Goal: Find specific page/section: Find specific page/section

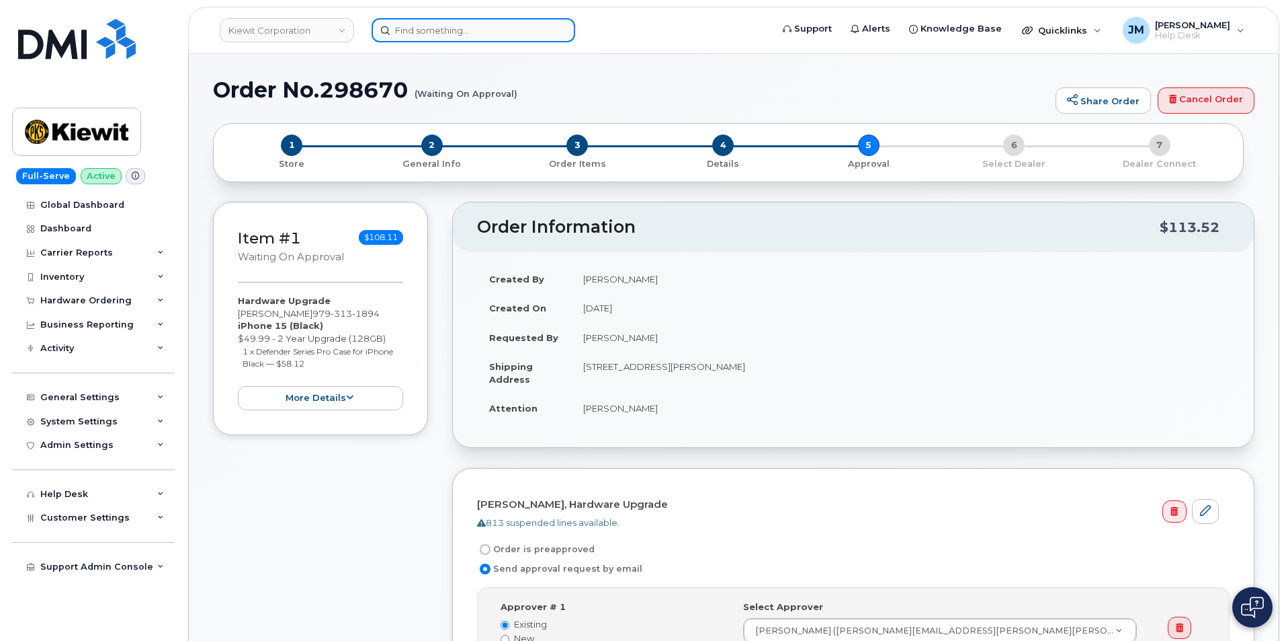
click at [457, 30] on input at bounding box center [474, 30] width 204 height 24
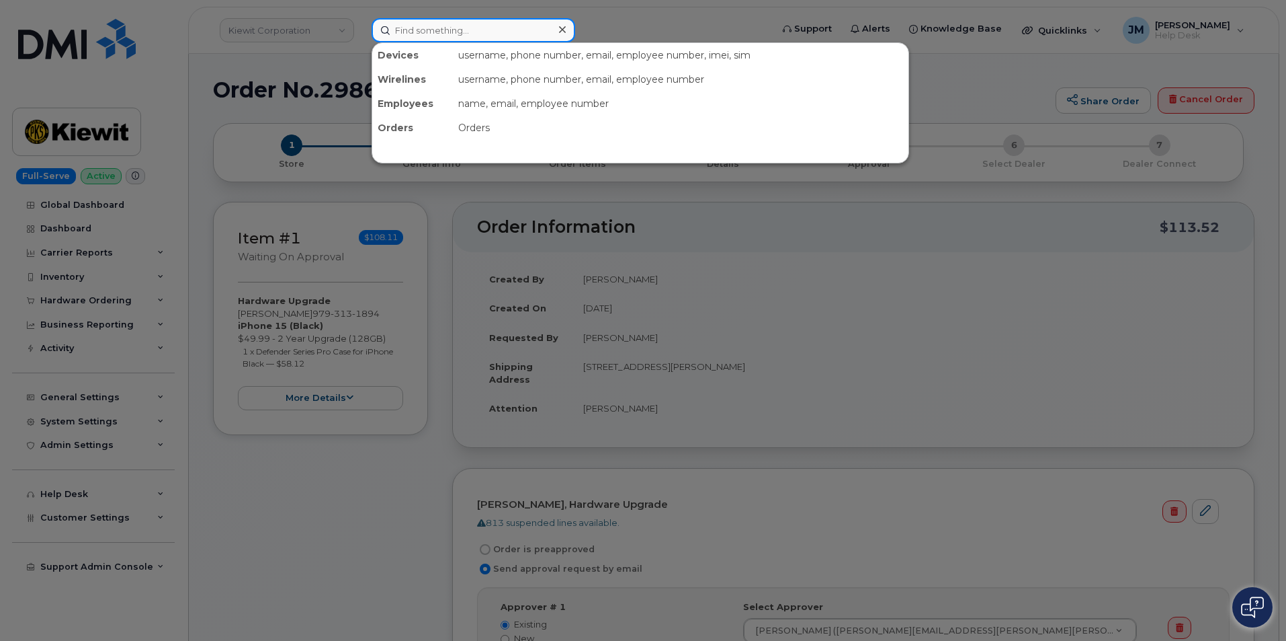
paste input "4805849370"
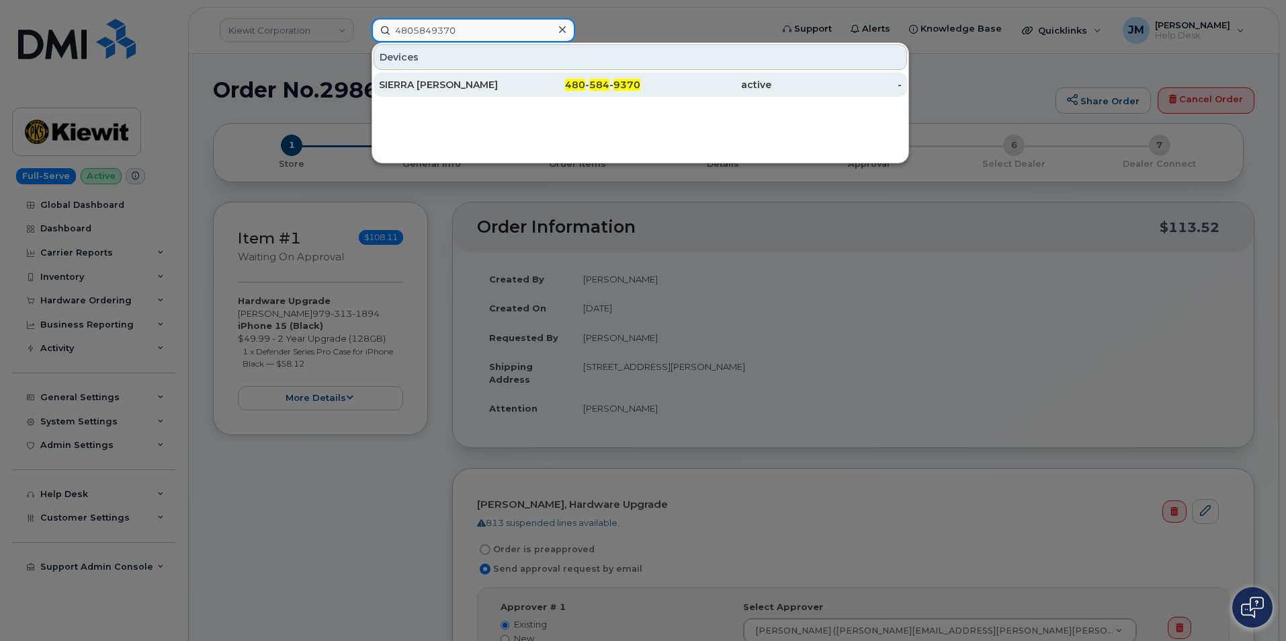
type input "4805849370"
click at [423, 85] on div "SIERRA [PERSON_NAME]" at bounding box center [444, 84] width 131 height 13
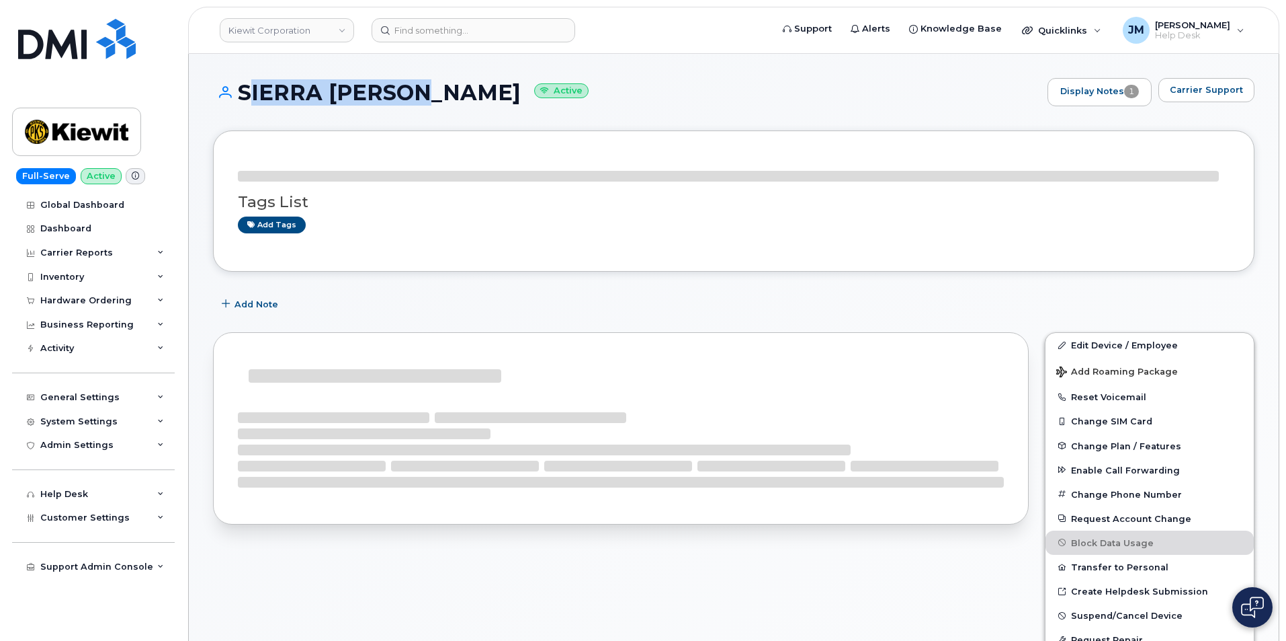
drag, startPoint x: 424, startPoint y: 91, endPoint x: 243, endPoint y: 93, distance: 180.8
click at [243, 93] on h1 "SIERRA MACKEY Active" at bounding box center [627, 93] width 828 height 24
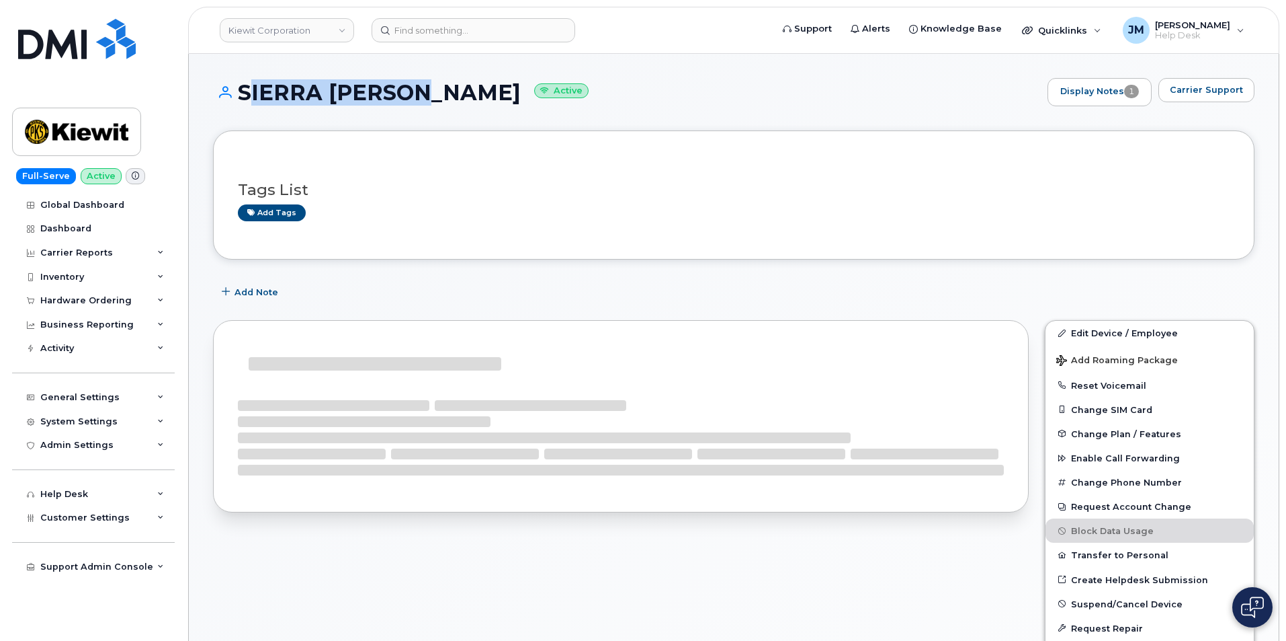
copy h1 "SIERRA [PERSON_NAME]"
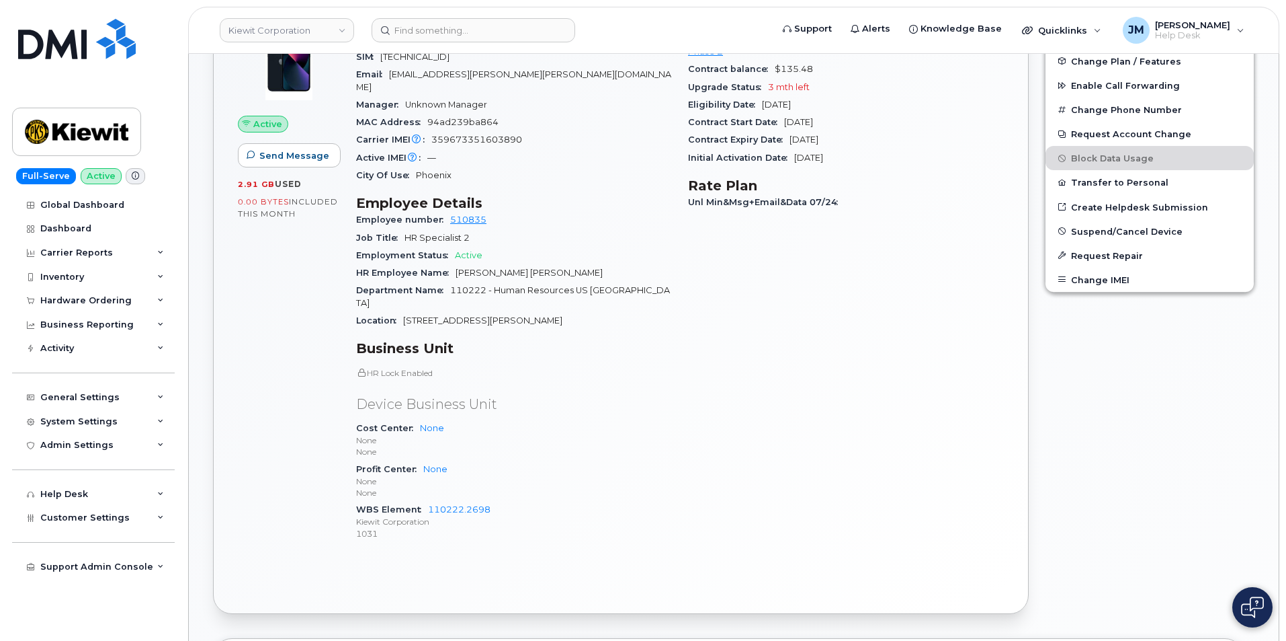
scroll to position [403, 0]
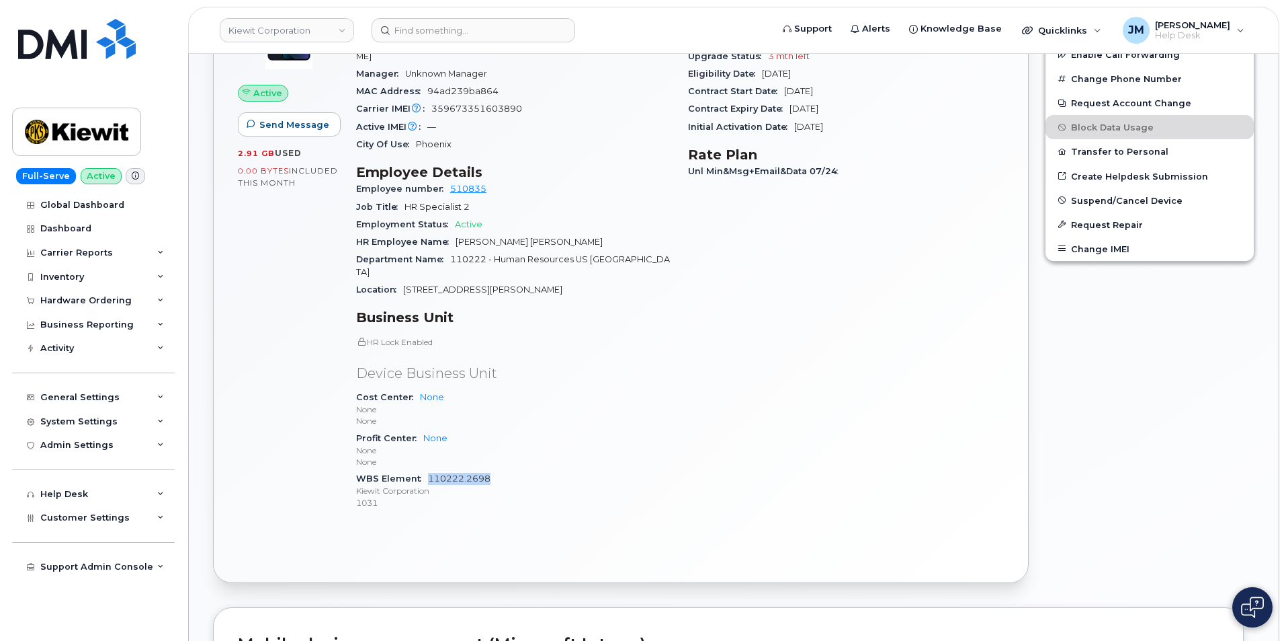
drag, startPoint x: 491, startPoint y: 450, endPoint x: 429, endPoint y: 452, distance: 62.5
click at [429, 470] on div "WBS Element 110222.2698 Kiewit Corporation 1031" at bounding box center [514, 490] width 316 height 41
copy link "110222.2698"
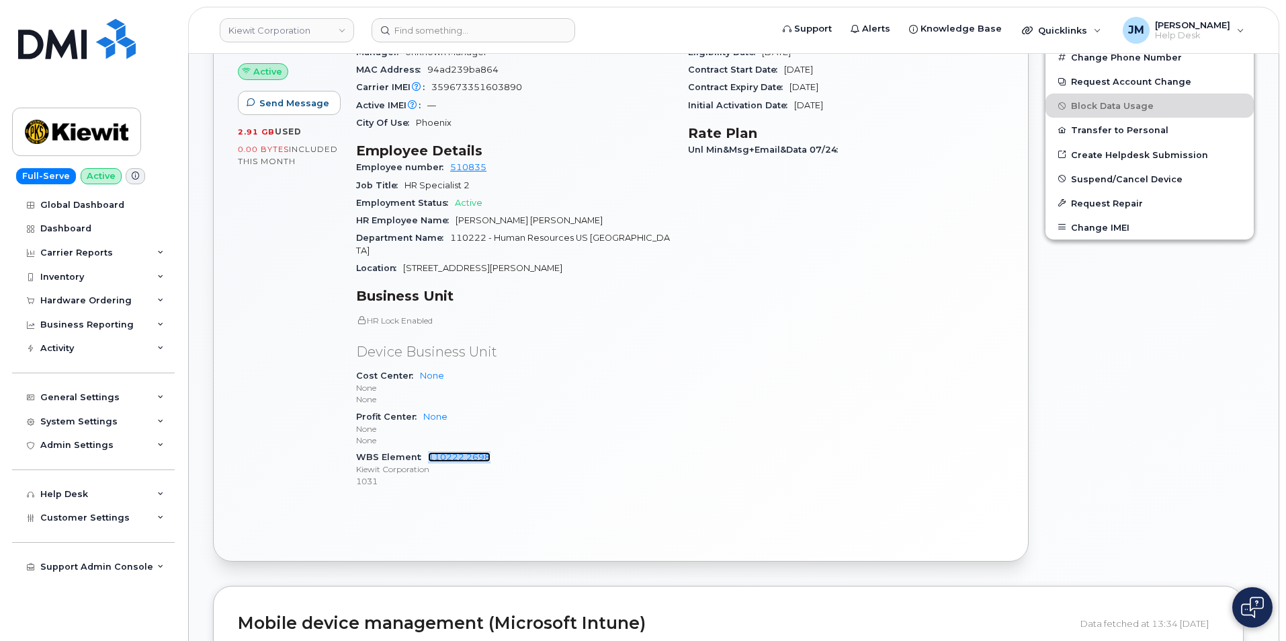
scroll to position [336, 0]
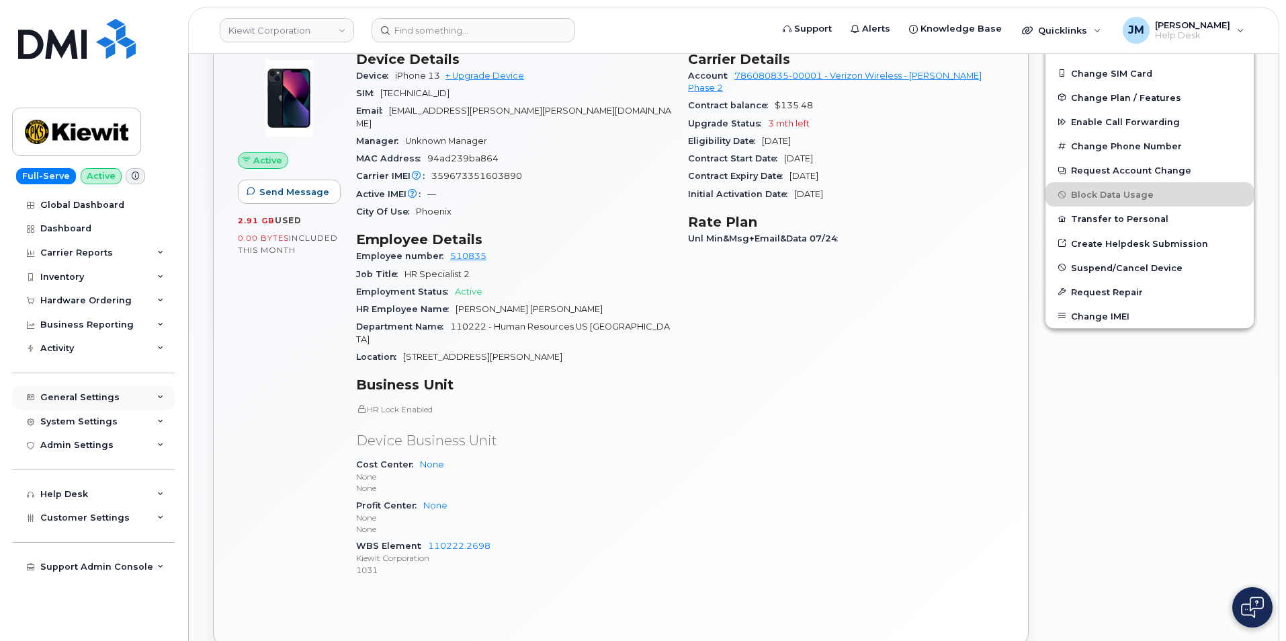
click at [159, 394] on icon at bounding box center [160, 397] width 7 height 7
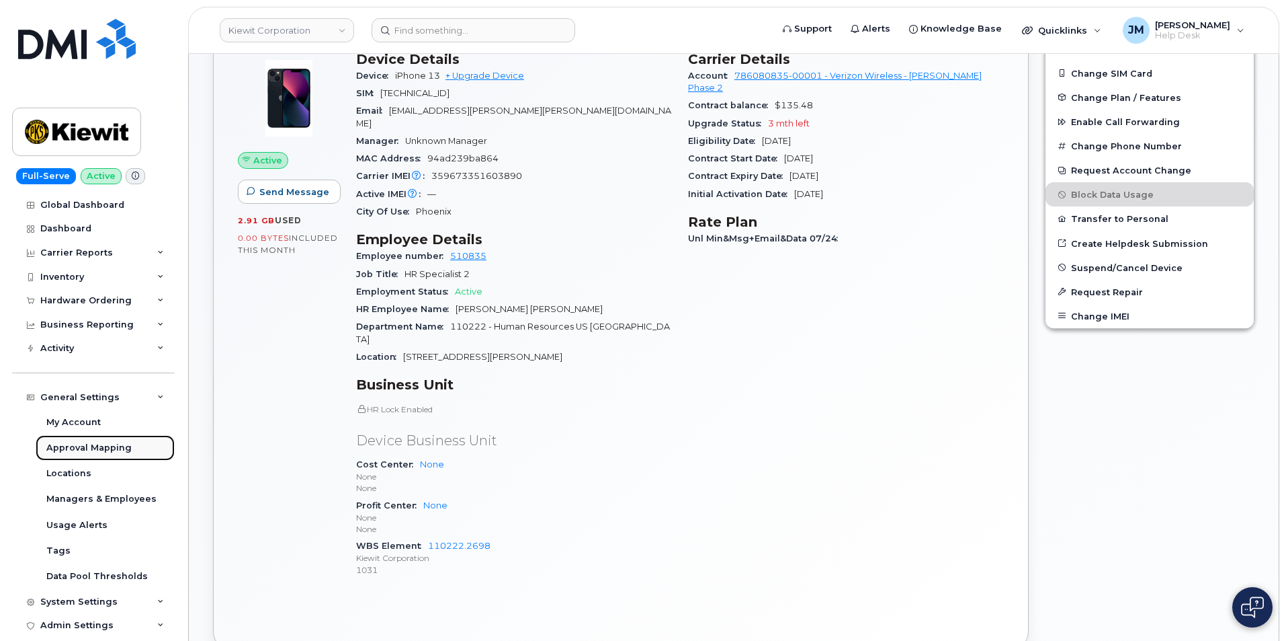
click at [104, 444] on div "Approval Mapping" at bounding box center [88, 448] width 85 height 12
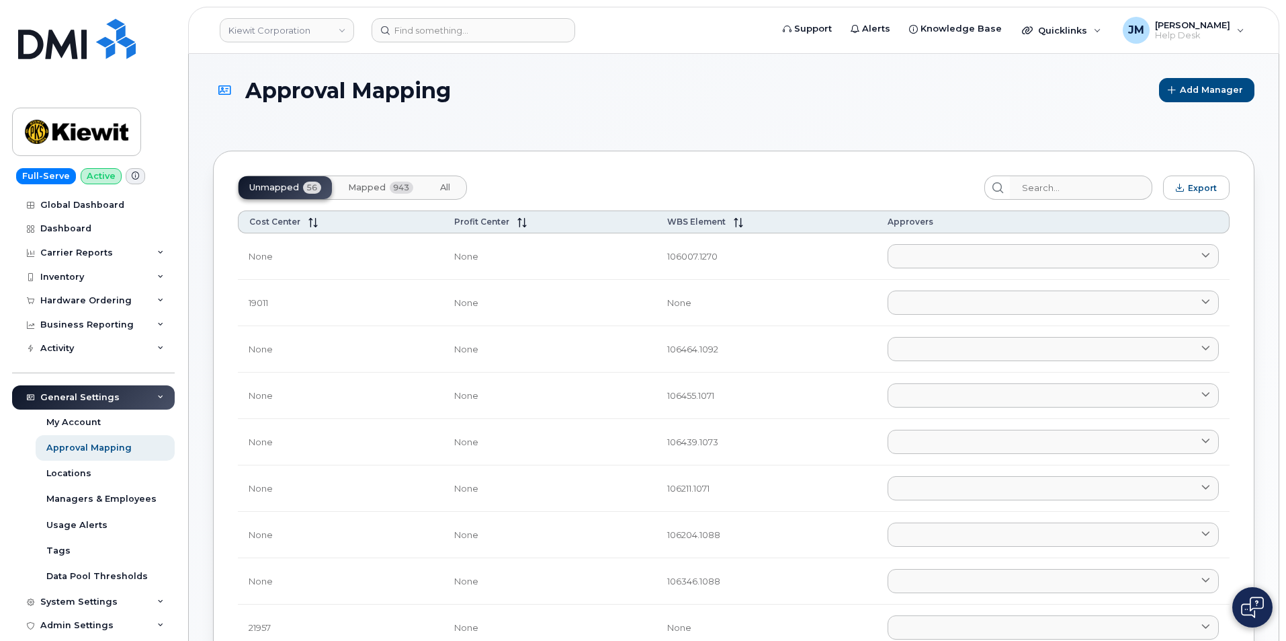
click at [374, 188] on span "Mapped" at bounding box center [367, 187] width 38 height 11
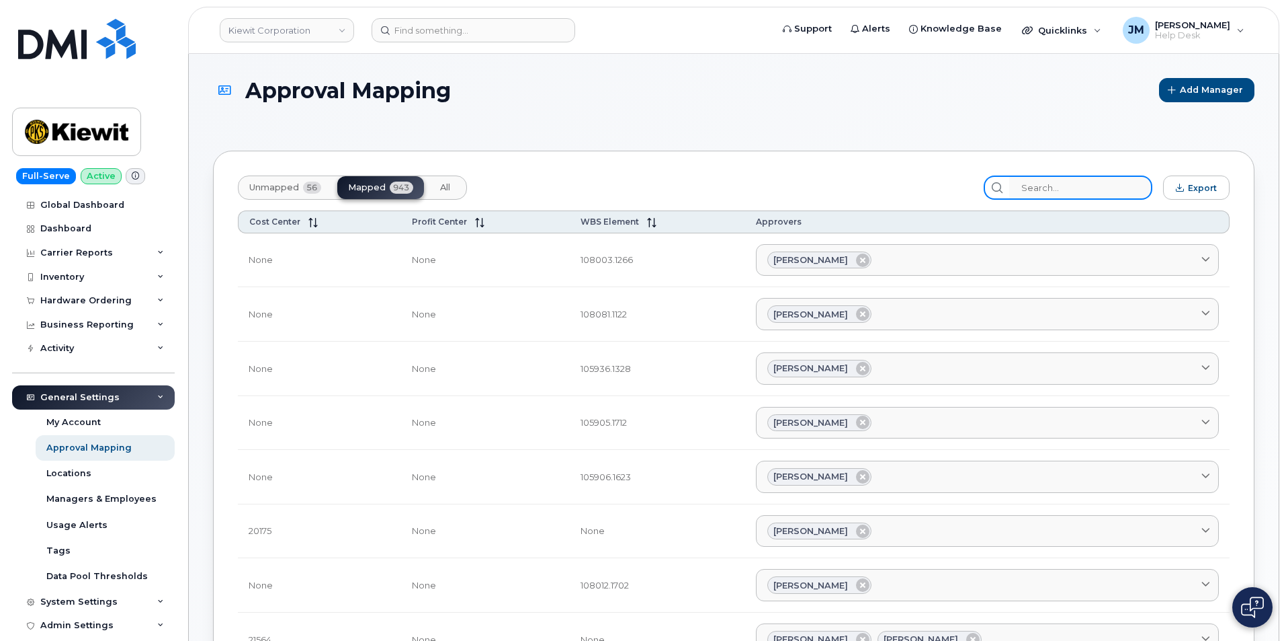
click at [1048, 183] on input "search" at bounding box center [1080, 187] width 143 height 24
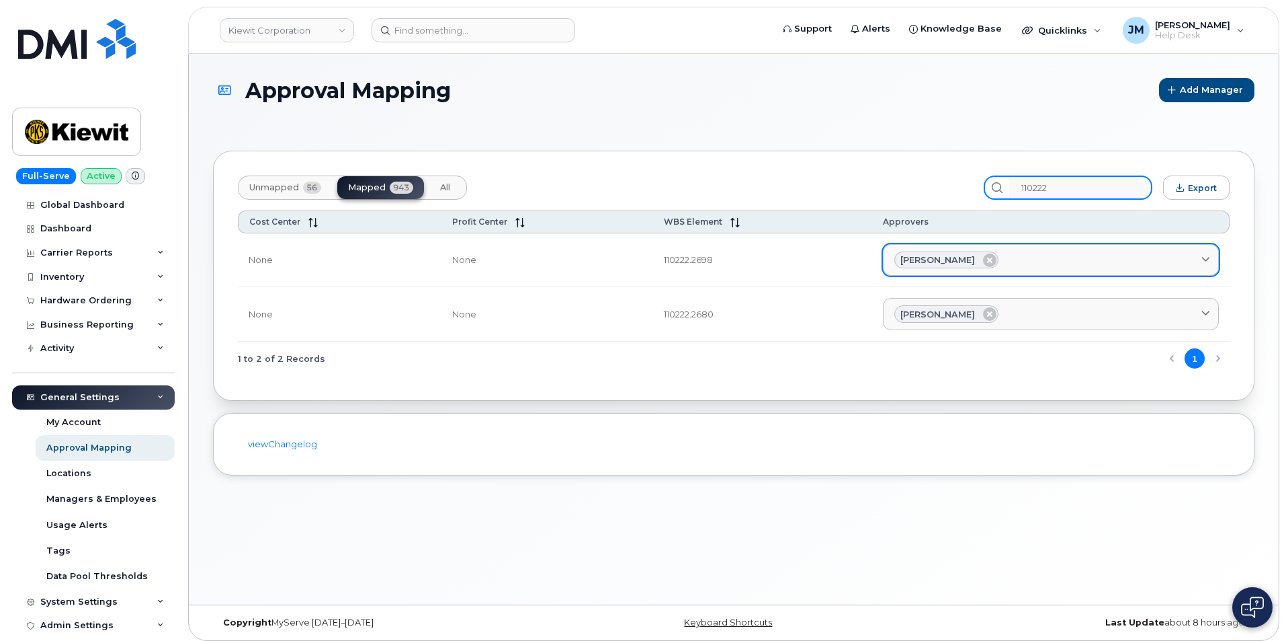
type input "110222"
click at [910, 259] on span "[PERSON_NAME]" at bounding box center [938, 259] width 75 height 13
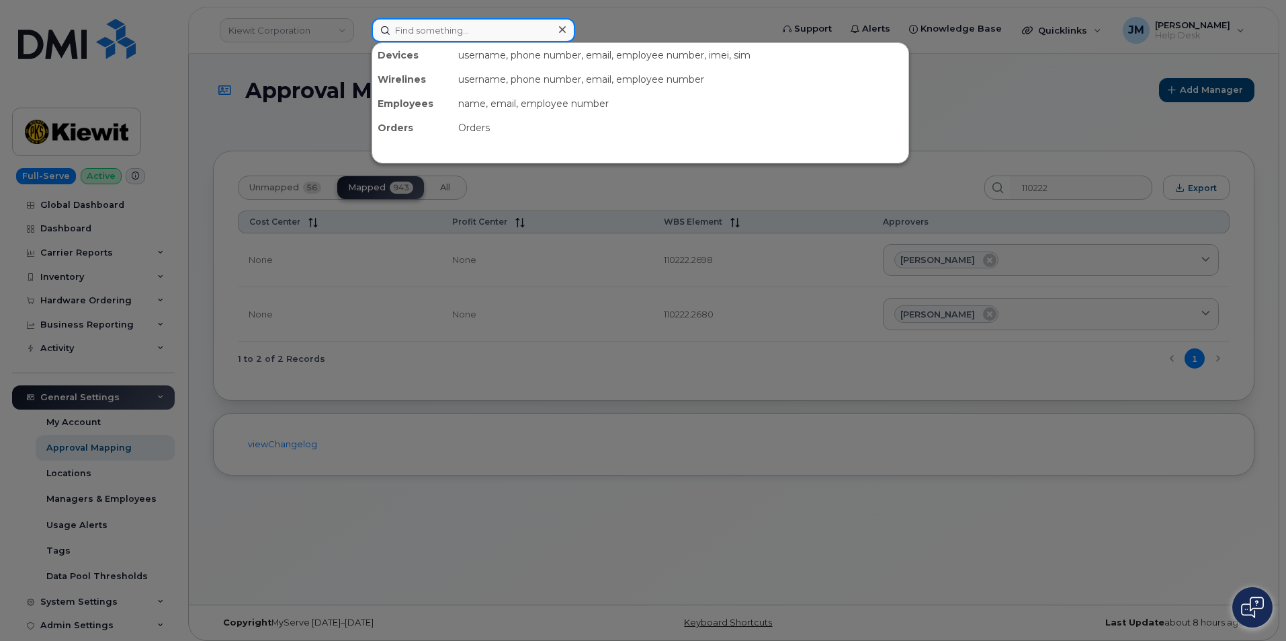
click at [466, 32] on input at bounding box center [474, 30] width 204 height 24
paste input "[PERSON_NAME]"
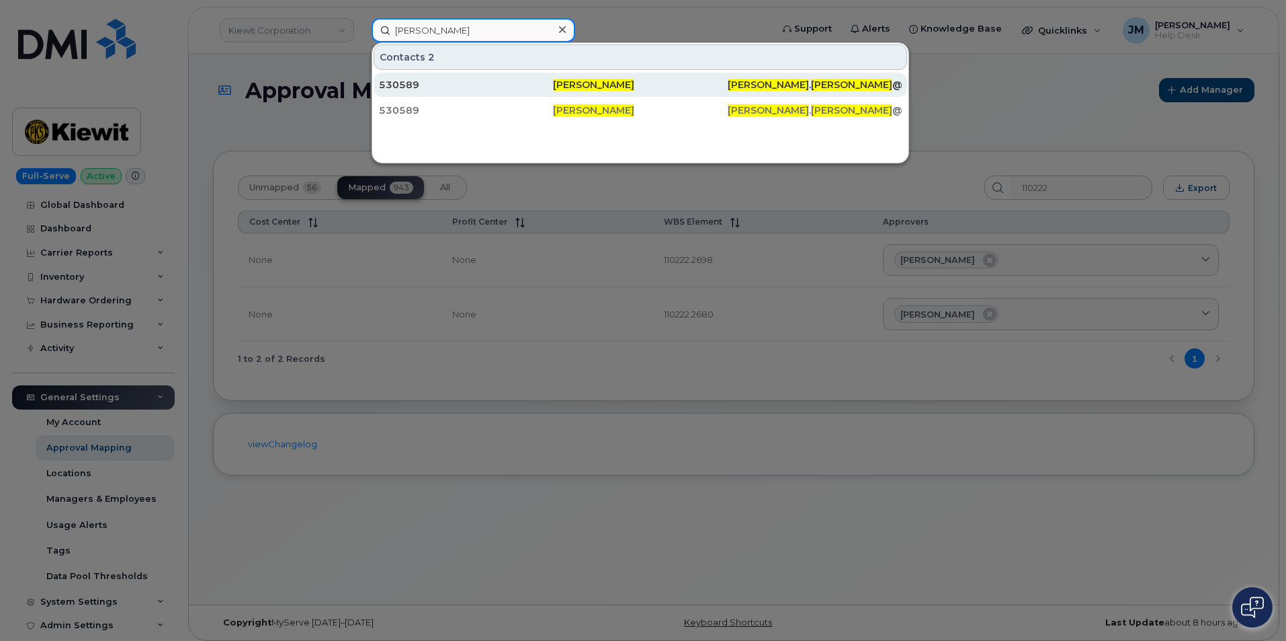
type input "[PERSON_NAME]"
click at [581, 84] on span "[PERSON_NAME]" at bounding box center [593, 85] width 81 height 12
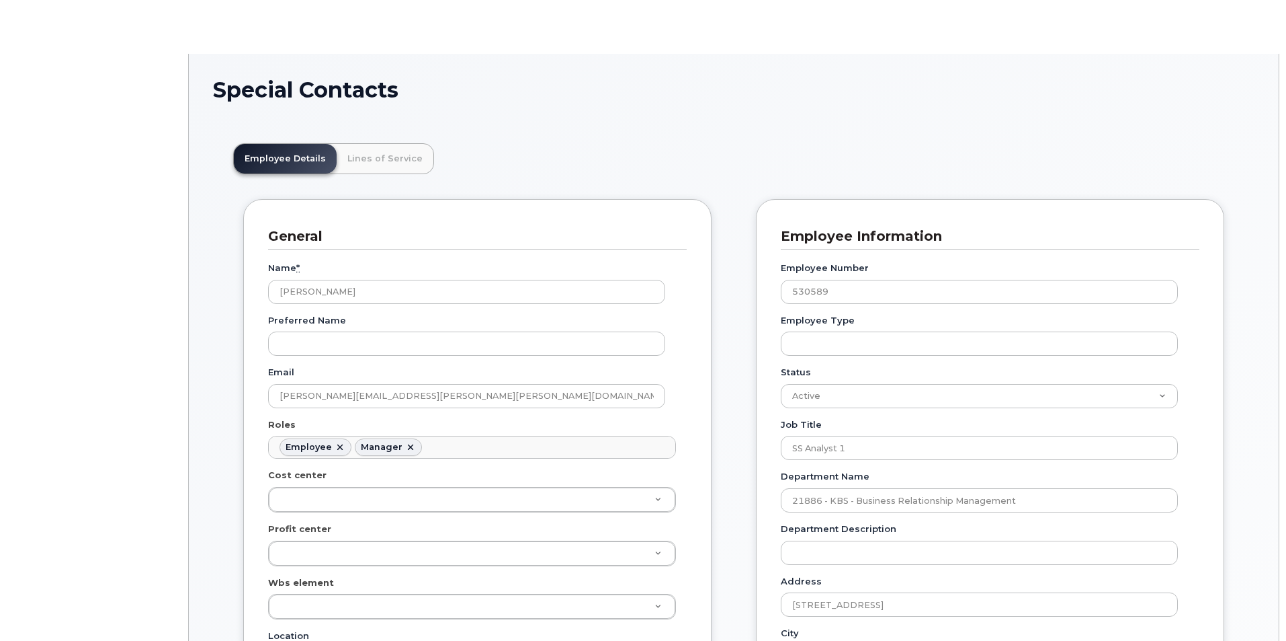
scroll to position [40, 0]
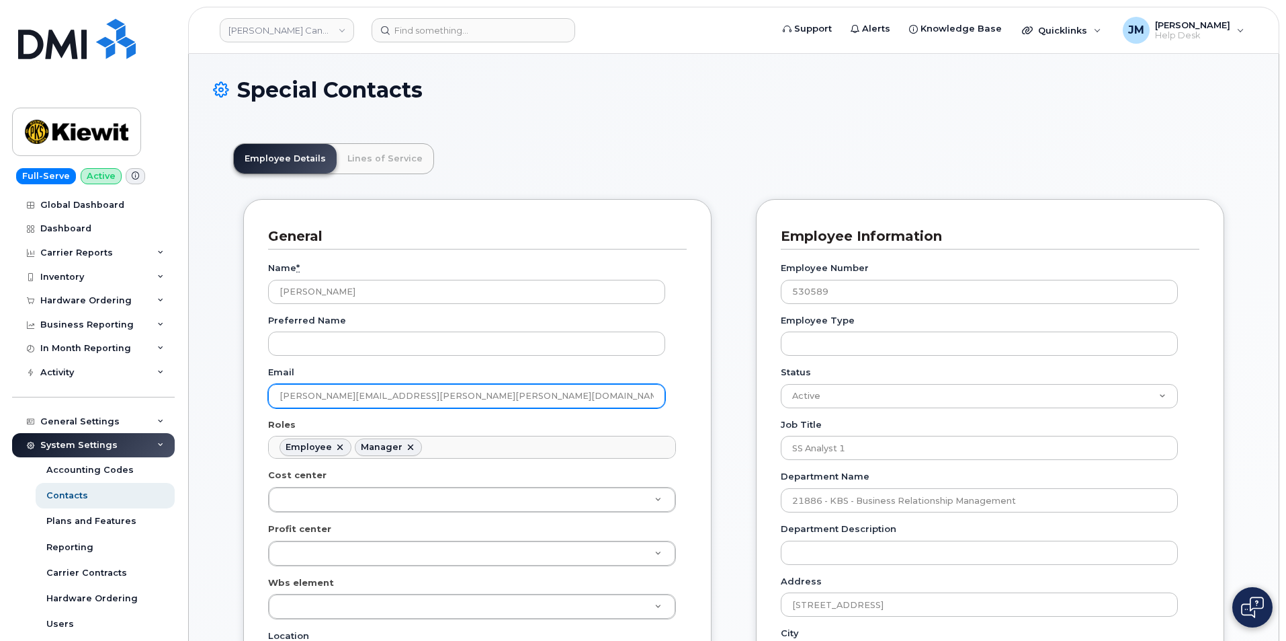
drag, startPoint x: 431, startPoint y: 385, endPoint x: 261, endPoint y: 389, distance: 169.4
click at [261, 389] on div "General Name * [PERSON_NAME] Preferred Name Email [PERSON_NAME][EMAIL_ADDRESS][…" at bounding box center [477, 567] width 468 height 737
